Goal: Information Seeking & Learning: Learn about a topic

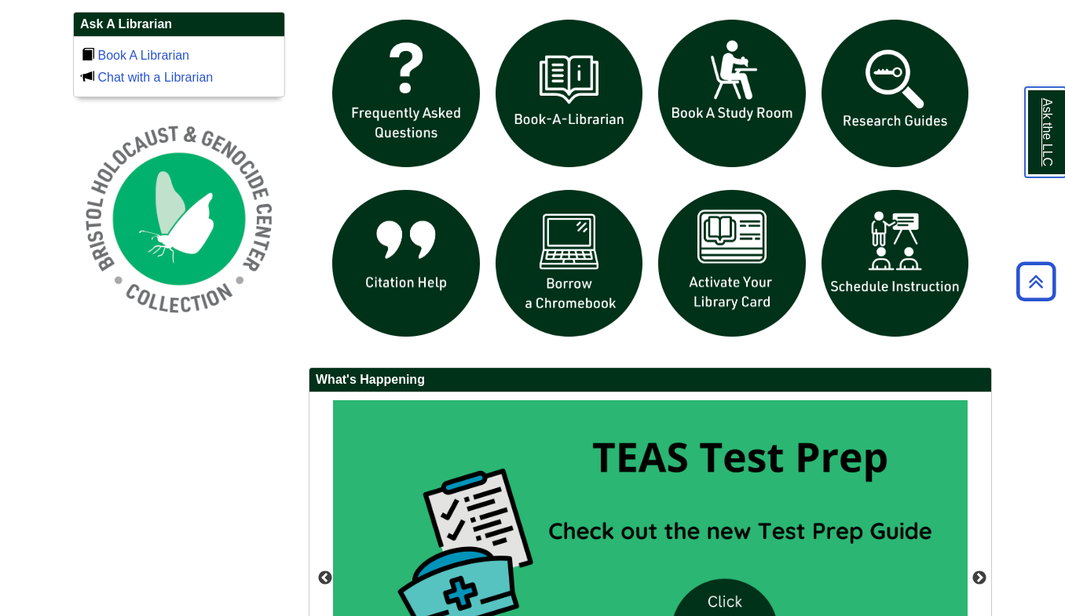
scroll to position [1084, 0]
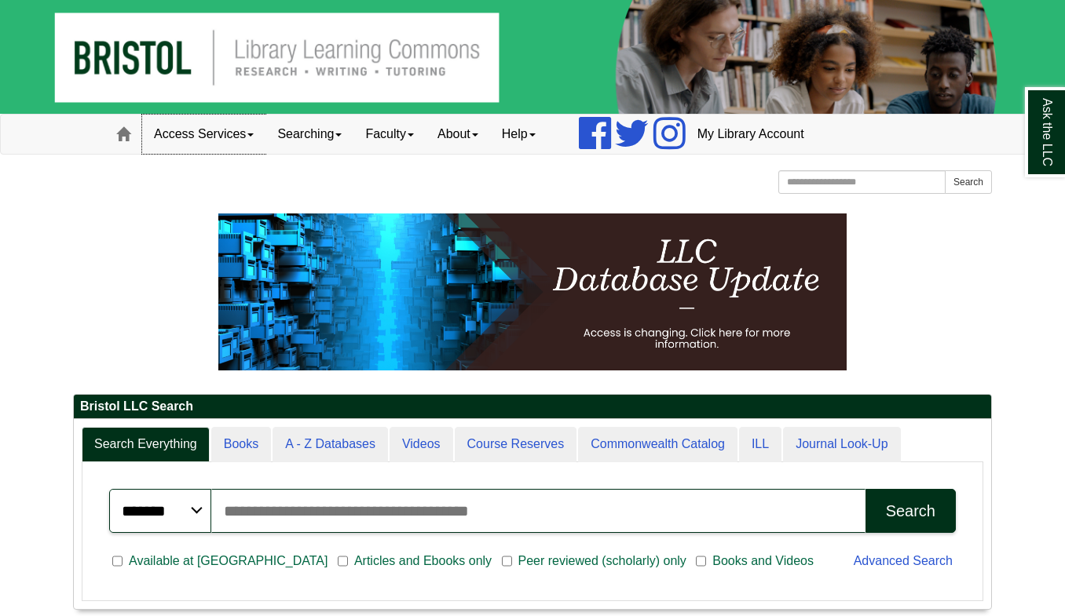
click at [251, 137] on link "Access Services" at bounding box center [203, 134] width 123 height 39
click at [327, 173] on div "Bristol Community College Bristol Community College Library Learning Commons Ho…" at bounding box center [532, 183] width 919 height 27
click at [425, 71] on img at bounding box center [532, 57] width 1065 height 114
click at [795, 183] on input "Search the Website" at bounding box center [861, 182] width 167 height 24
type input "********"
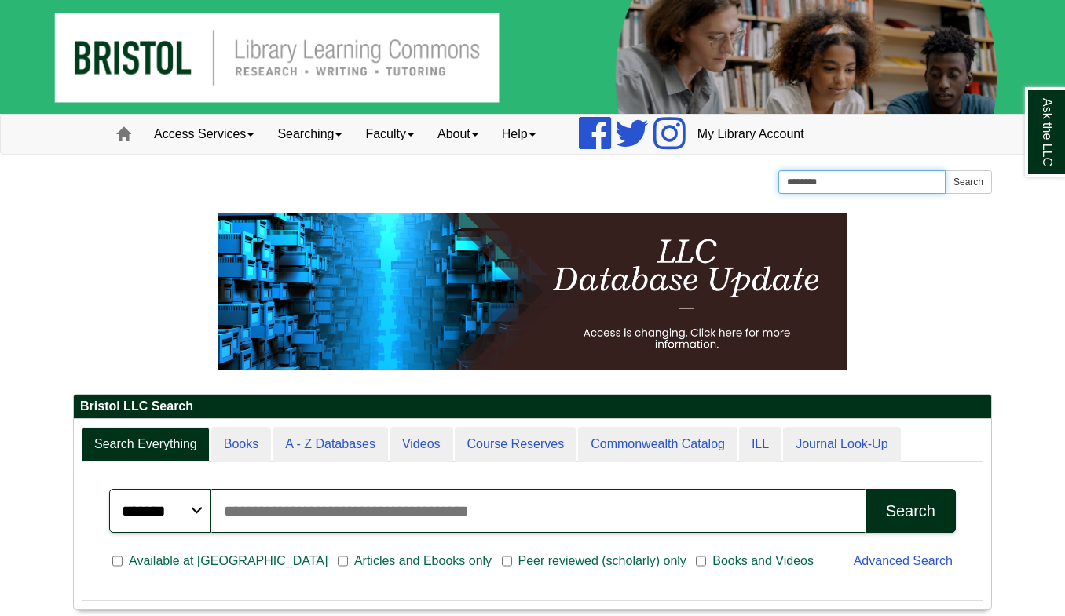
click at [945, 170] on button "Search" at bounding box center [968, 182] width 47 height 24
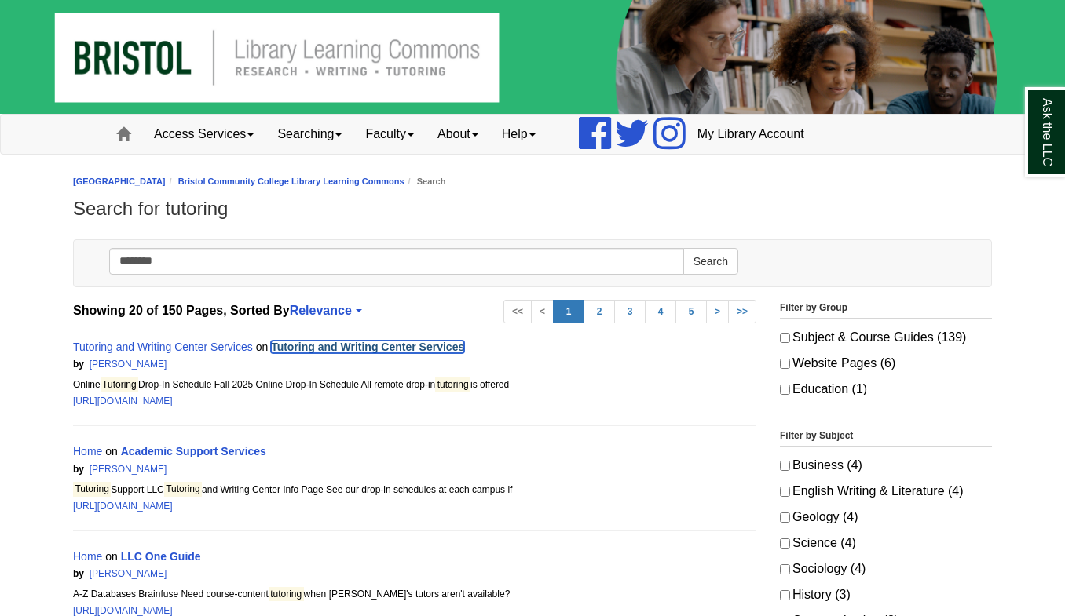
click at [314, 342] on link "Tutoring and Writing Center Services" at bounding box center [367, 347] width 193 height 13
